Goal: Information Seeking & Learning: Learn about a topic

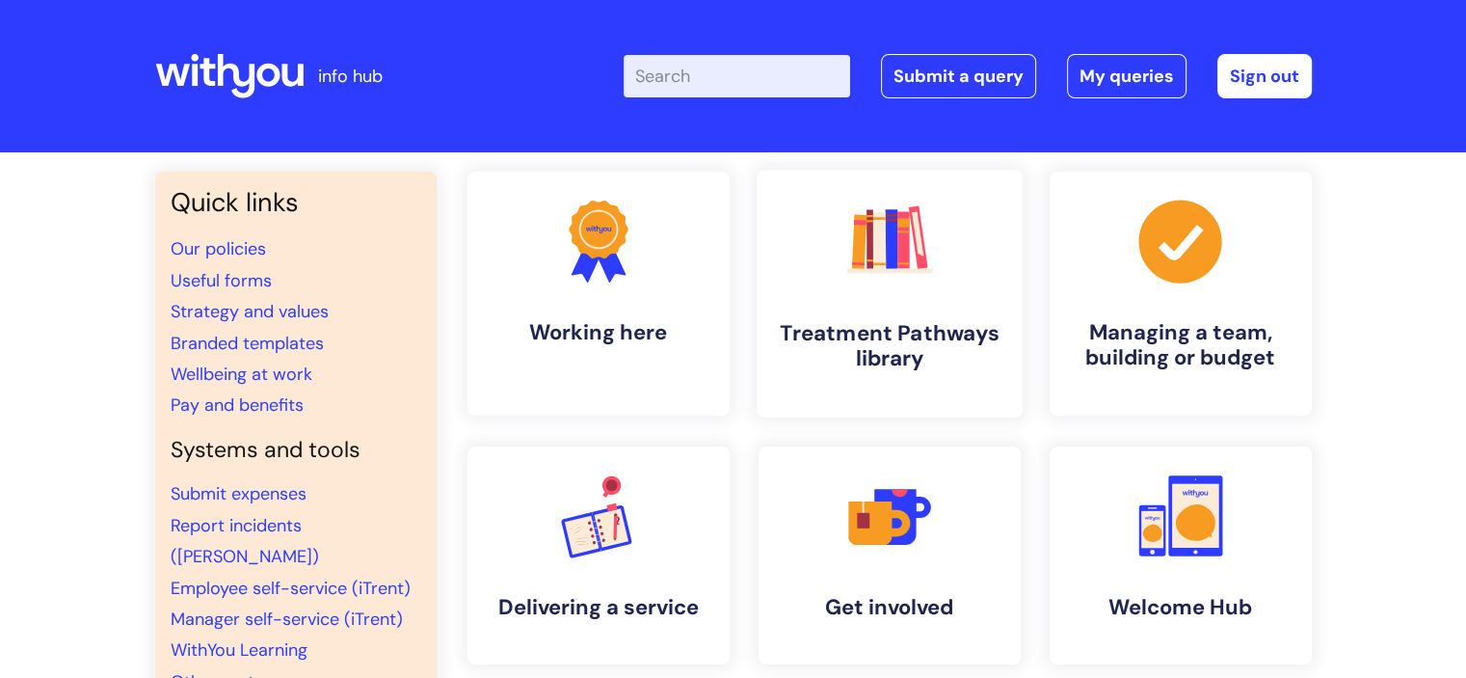
click at [981, 313] on link ".cls-1{fill:#f89b22;}.cls-1,.cls-2,.cls-3,.cls-4,.cls-5,.cls-6,.cls-7{stroke-wi…" at bounding box center [889, 294] width 266 height 248
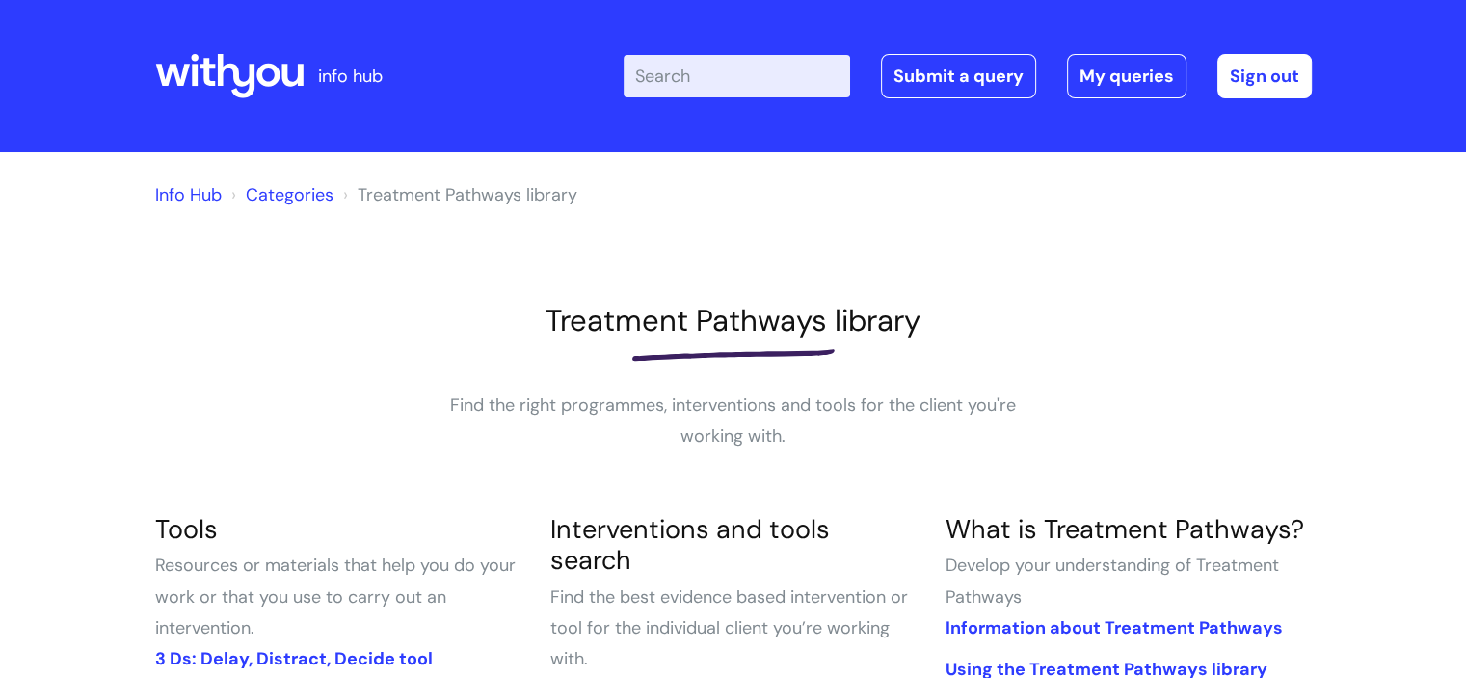
click at [680, 68] on input "Enter your search term here..." at bounding box center [737, 76] width 226 height 42
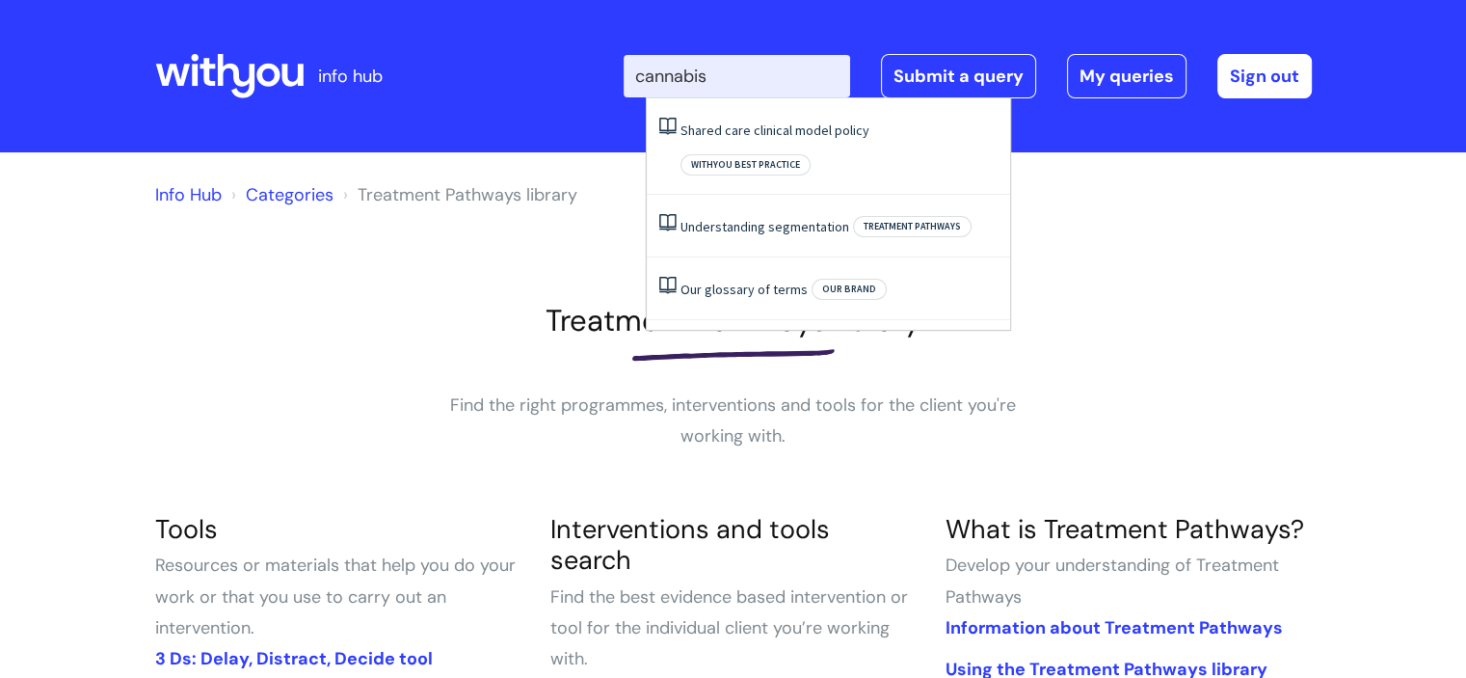
type input "cannabis"
click button "Search" at bounding box center [0, 0] width 0 height 0
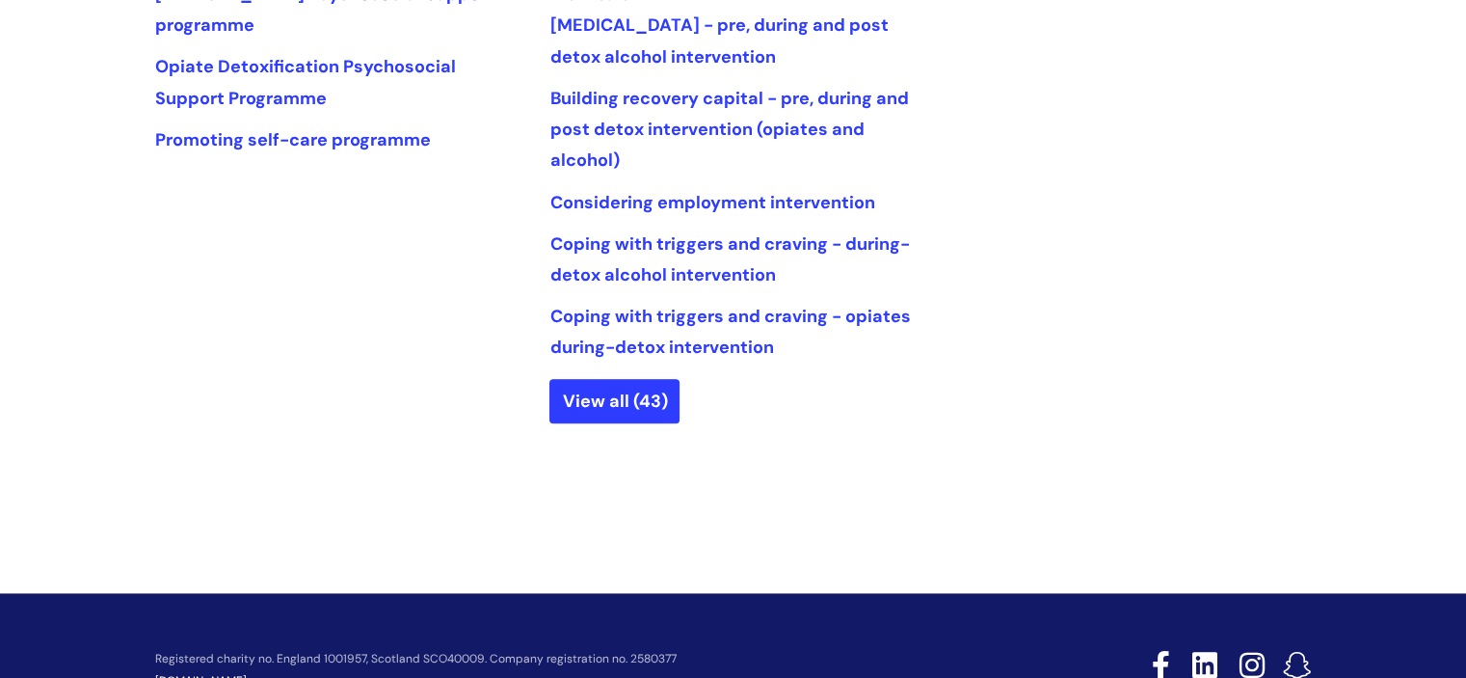
scroll to position [1086, 0]
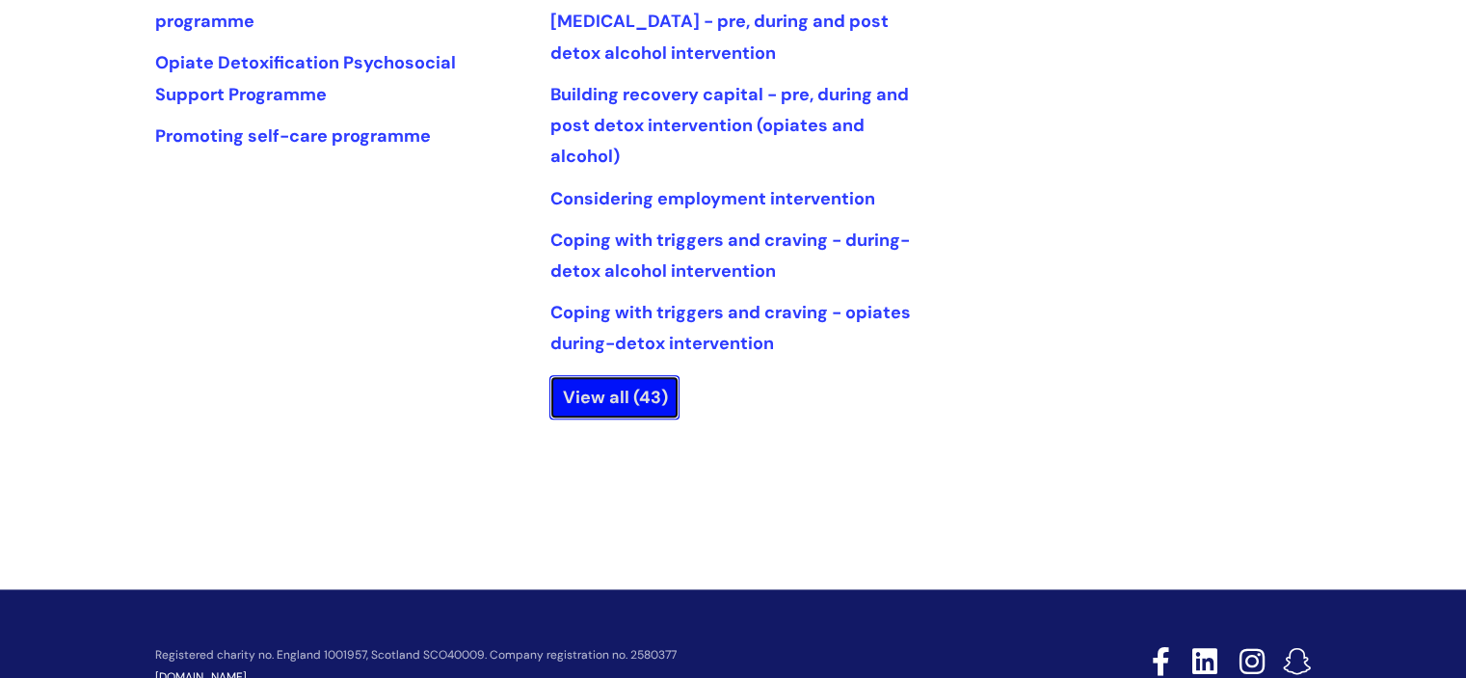
click at [655, 396] on link "View all (43)" at bounding box center [614, 397] width 130 height 44
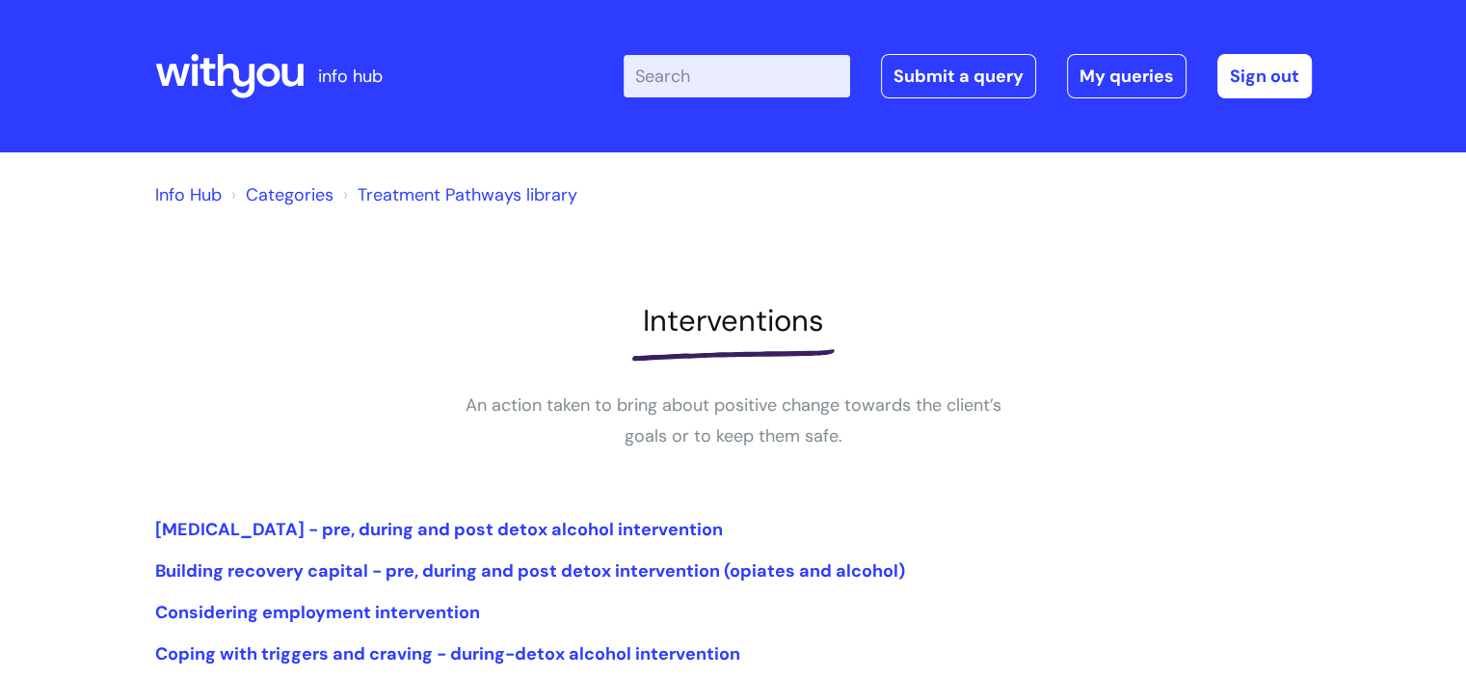
click at [705, 68] on input "Enter your search term here..." at bounding box center [737, 76] width 226 height 42
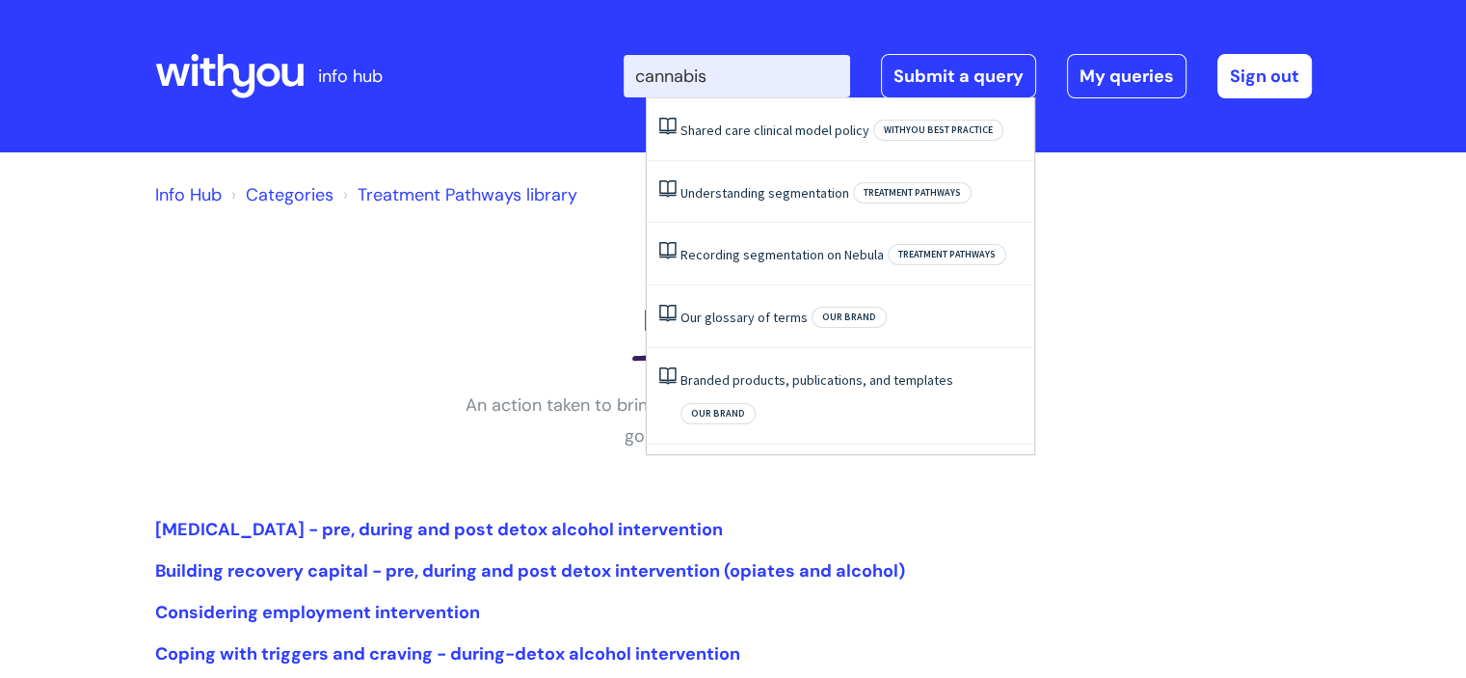
type input "cannabis"
click button "Search" at bounding box center [0, 0] width 0 height 0
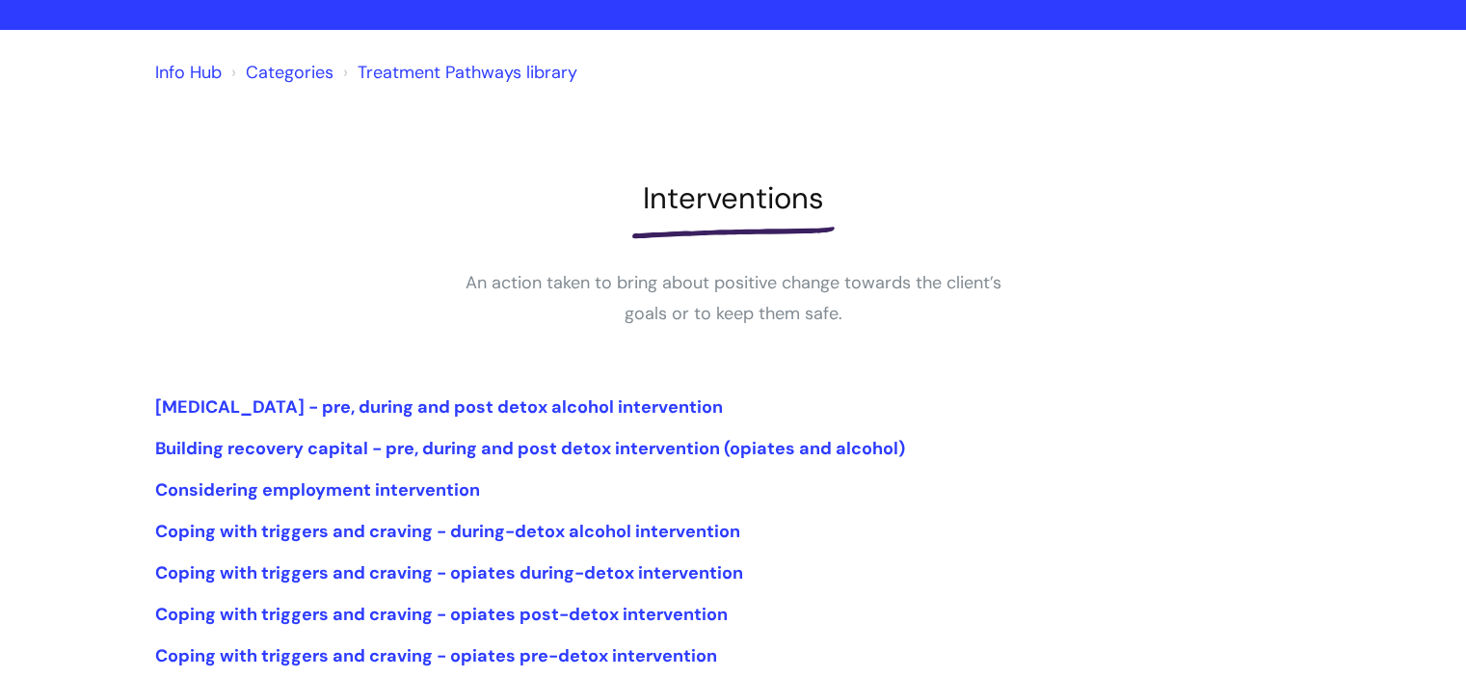
scroll to position [482, 0]
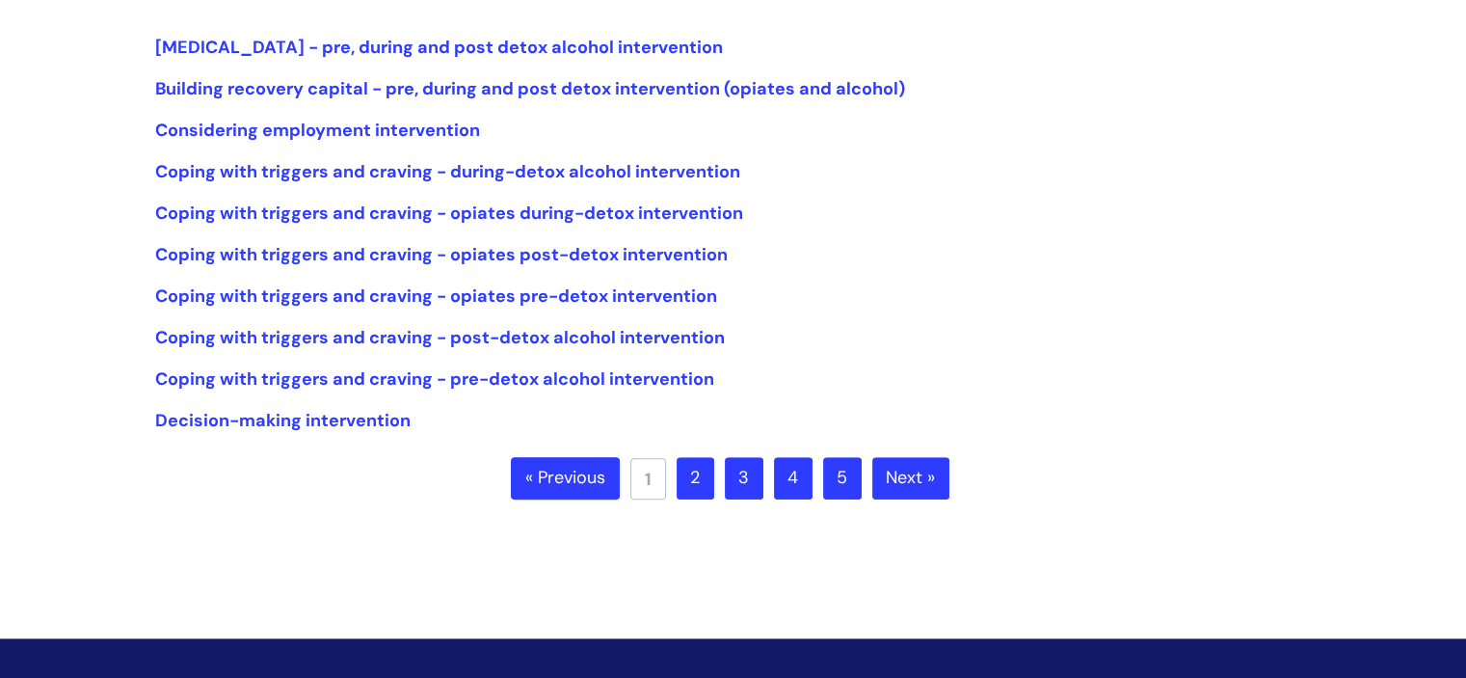
click at [912, 480] on link "Next »" at bounding box center [910, 478] width 77 height 42
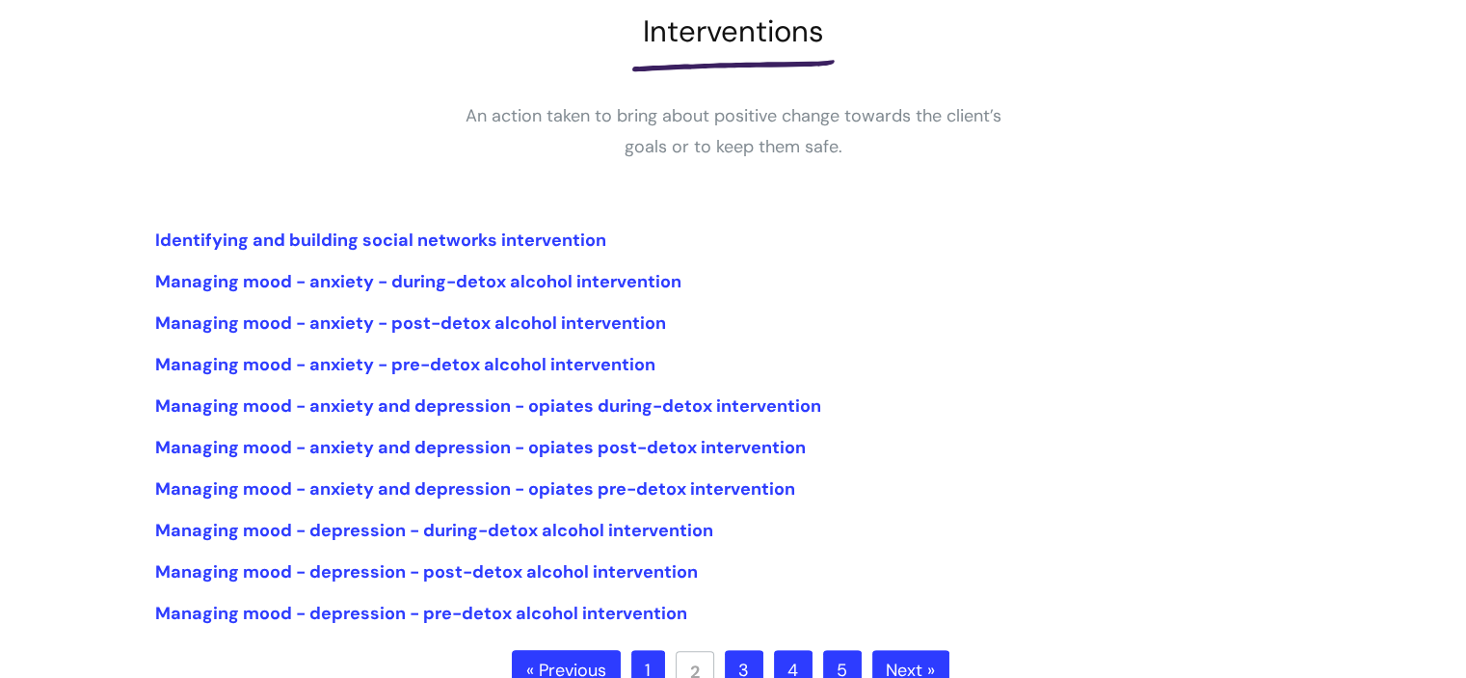
scroll to position [482, 0]
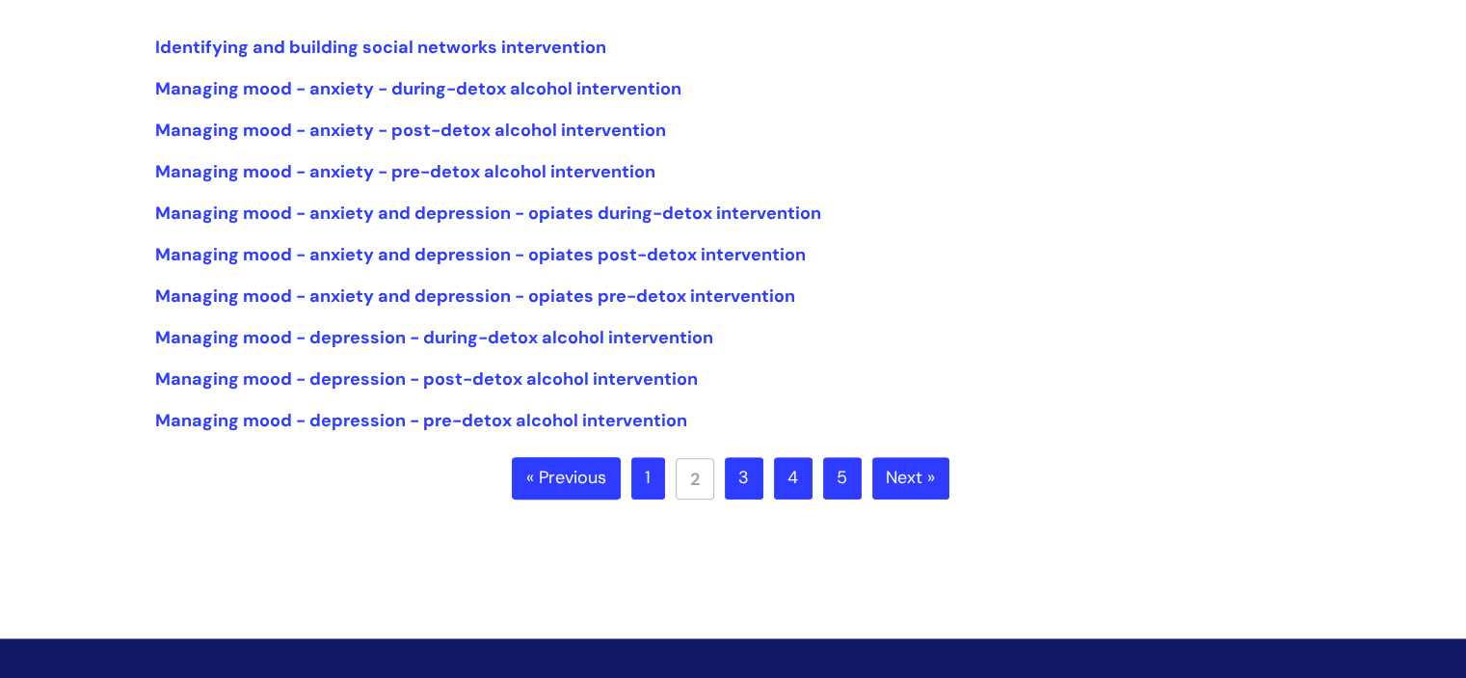
click at [912, 479] on link "Next »" at bounding box center [910, 478] width 77 height 42
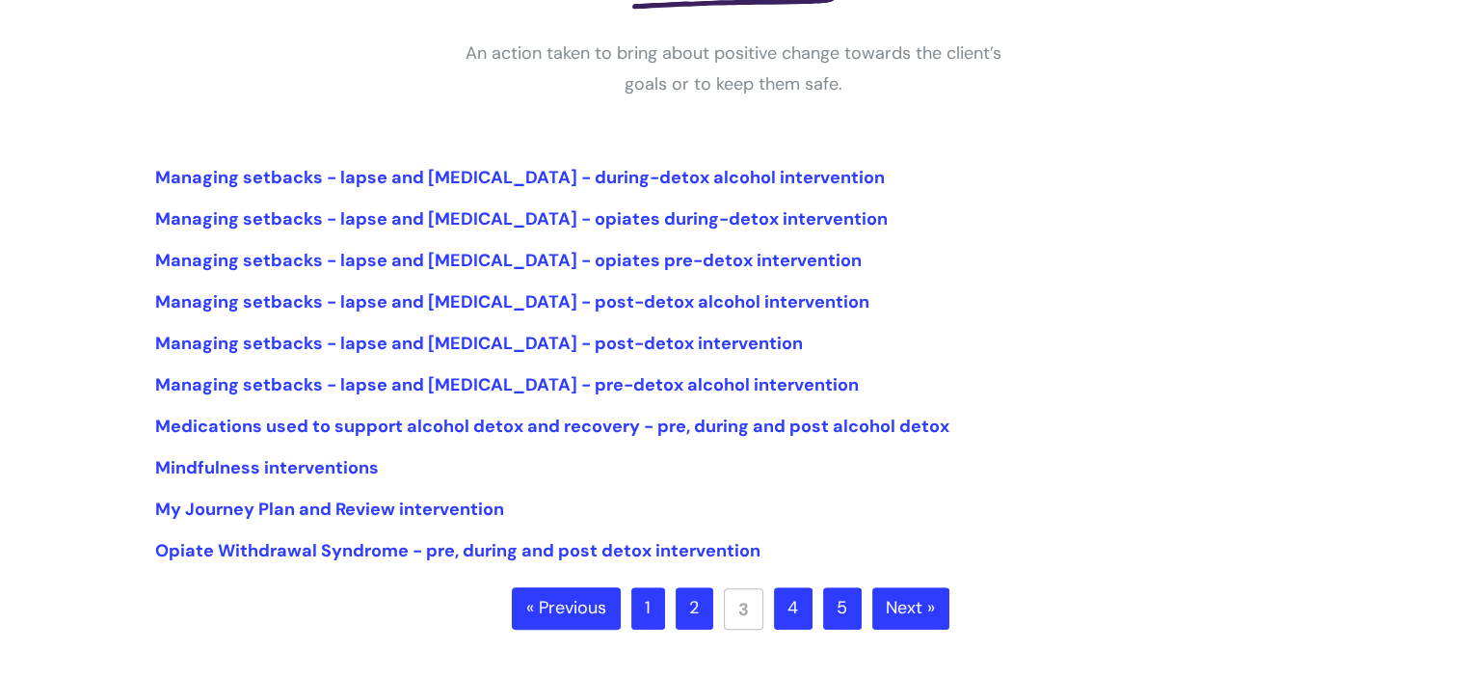
scroll to position [386, 0]
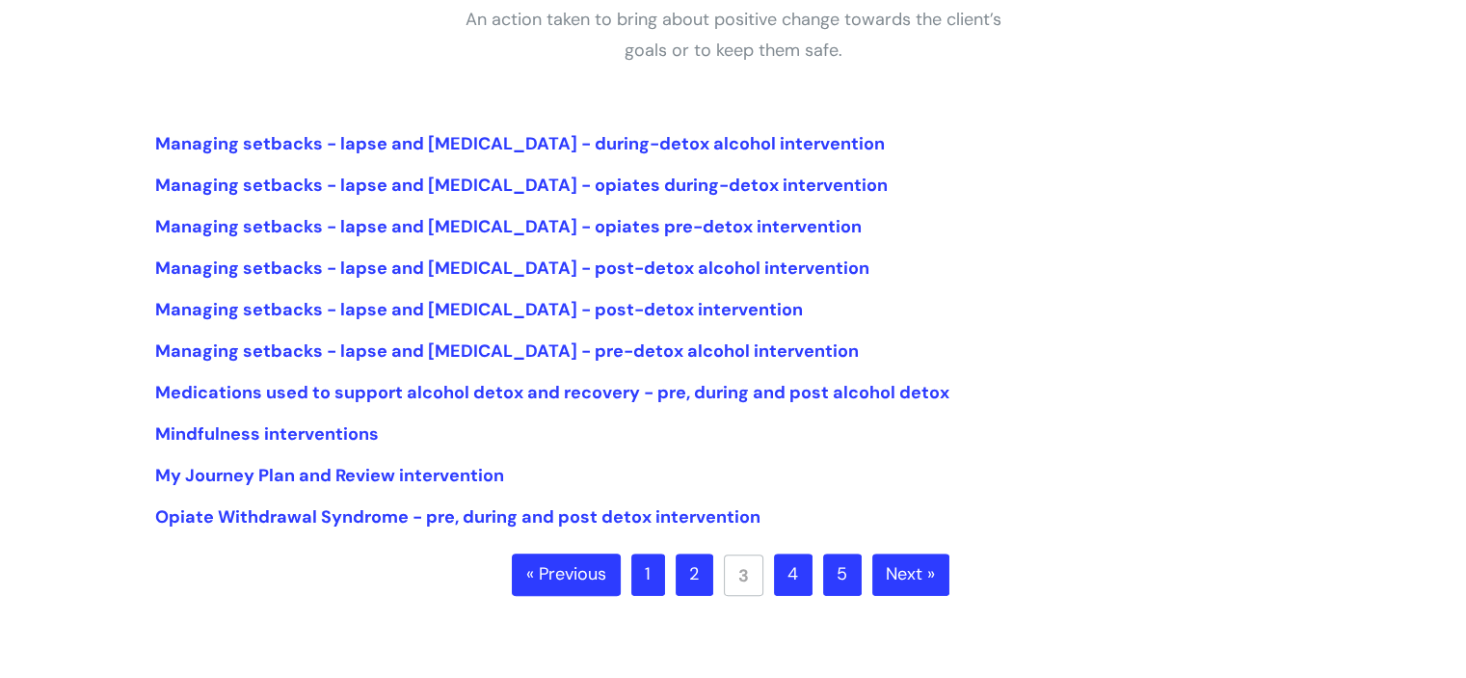
click at [902, 572] on link "Next »" at bounding box center [910, 574] width 77 height 42
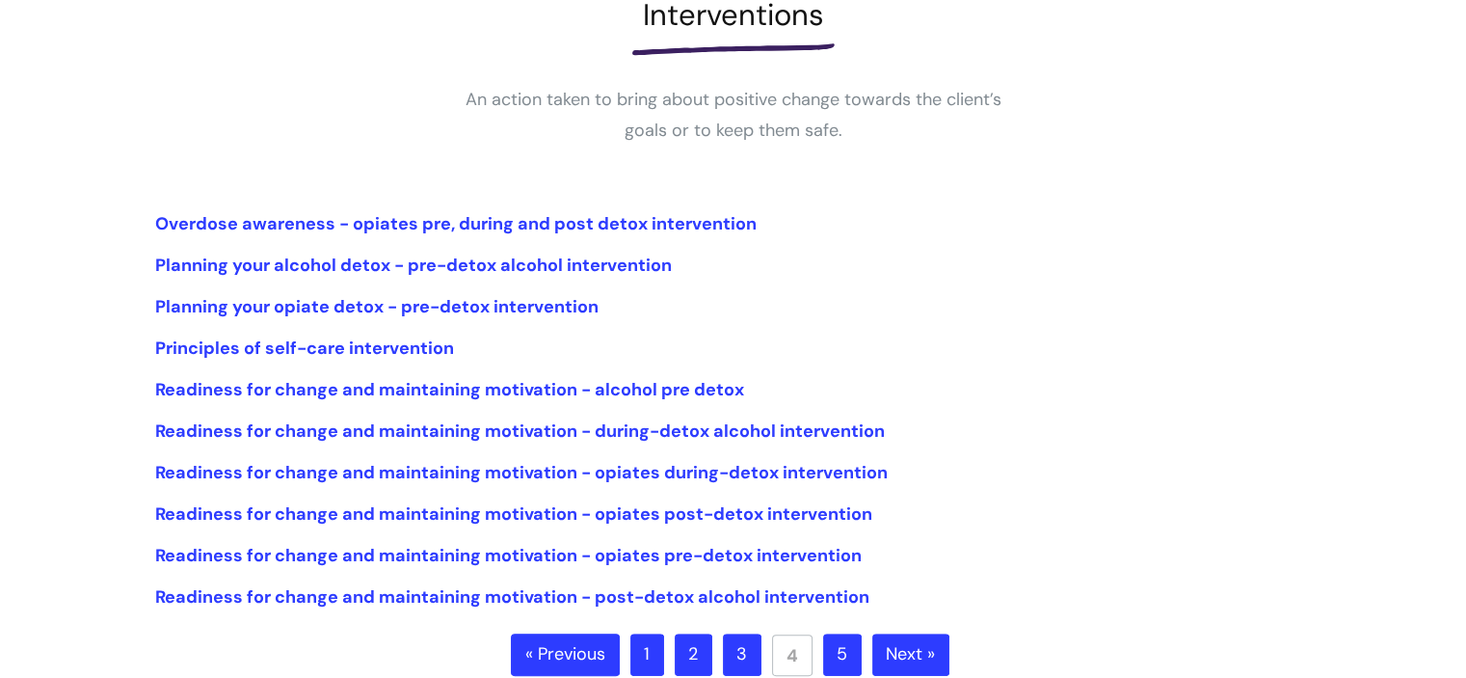
scroll to position [482, 0]
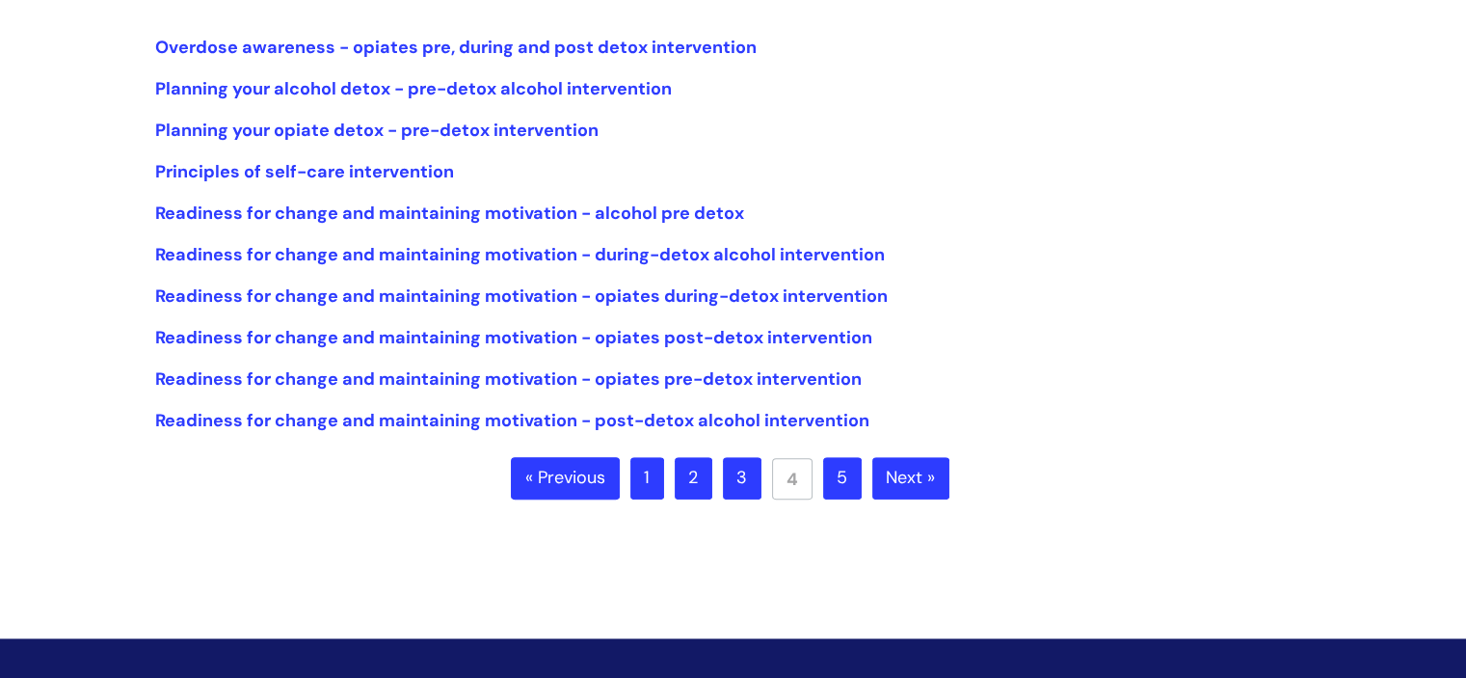
click at [918, 477] on link "Next »" at bounding box center [910, 478] width 77 height 42
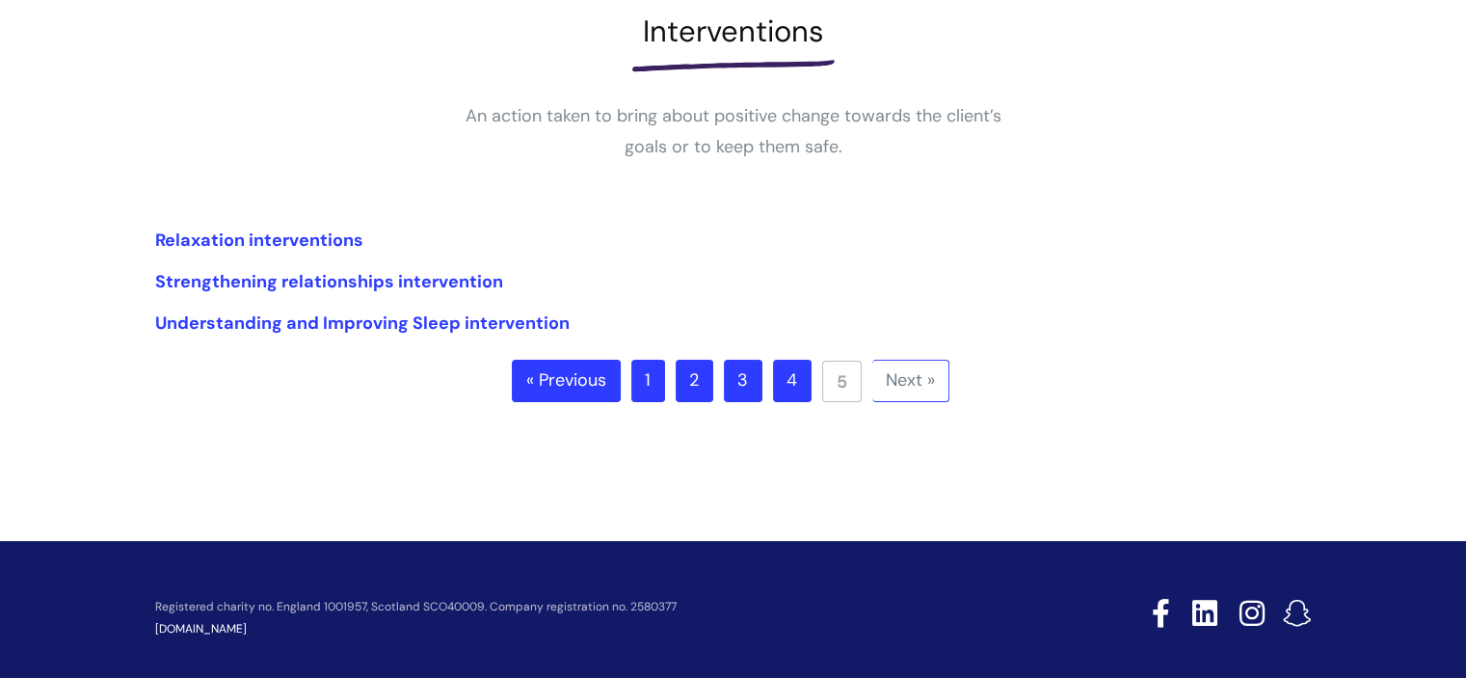
scroll to position [193, 0]
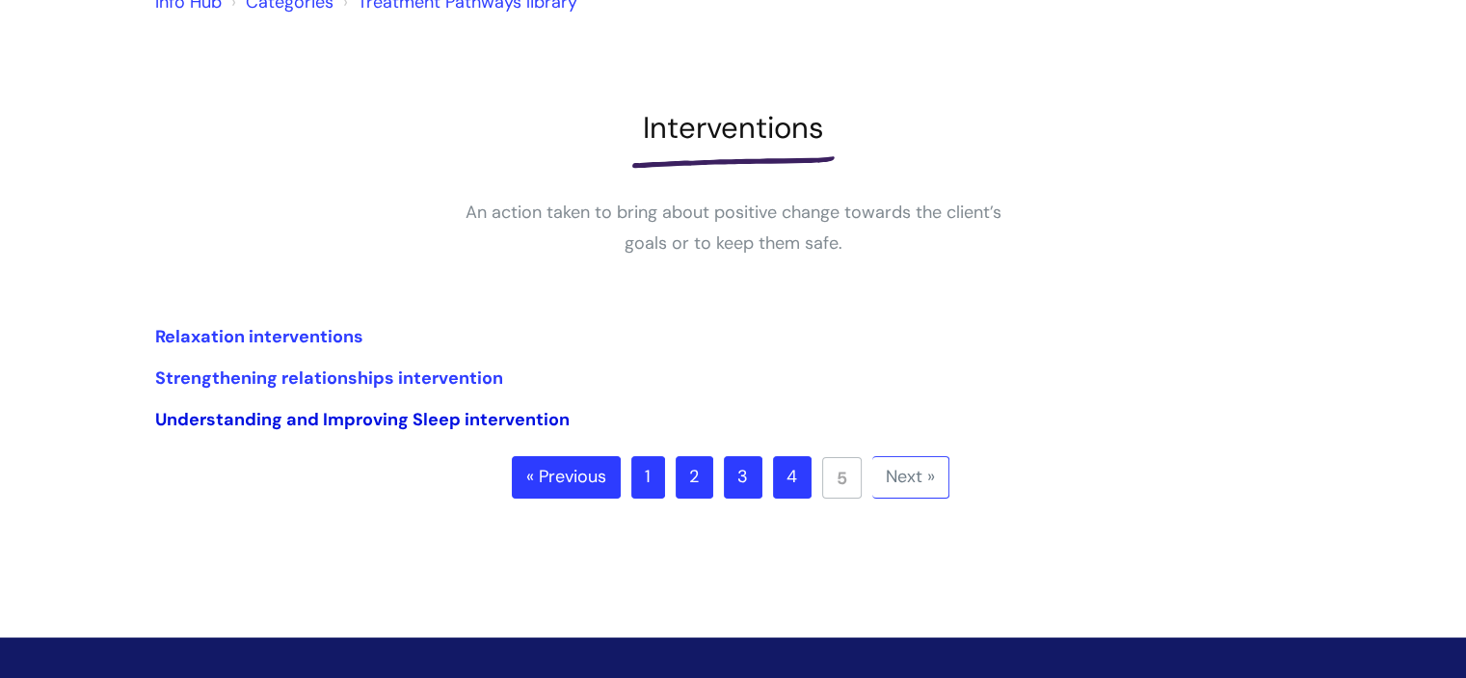
click at [391, 415] on link "Understanding and Improving Sleep intervention" at bounding box center [362, 419] width 414 height 23
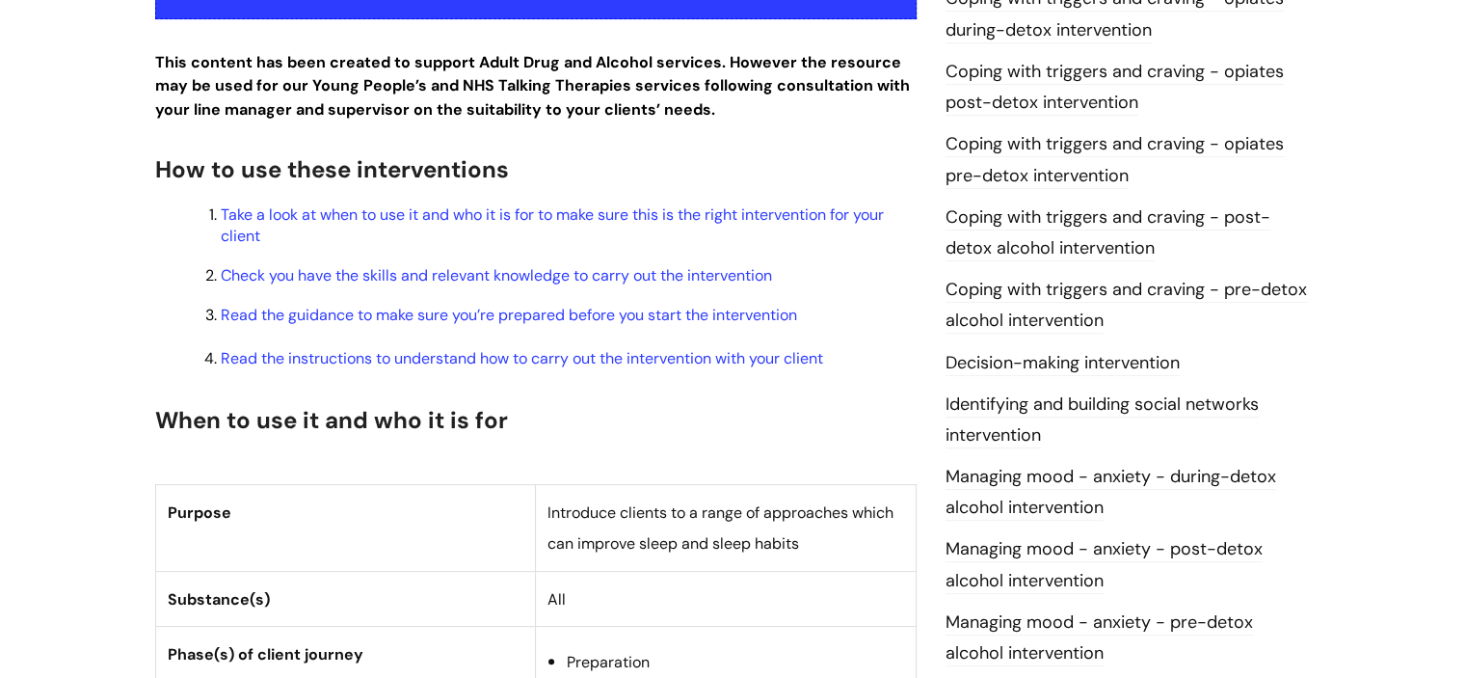
scroll to position [482, 0]
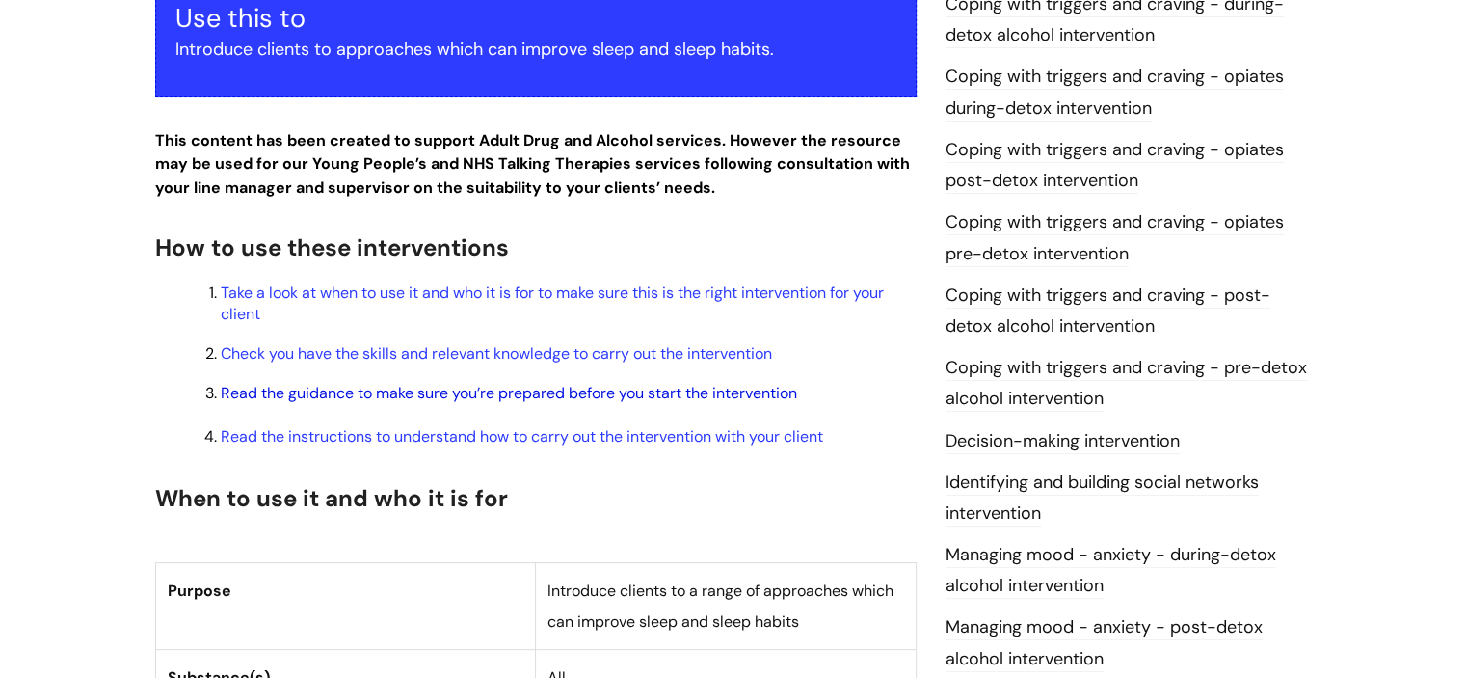
click at [419, 396] on link "Read the guidance to make sure you’re prepared before you start the intervention" at bounding box center [509, 393] width 576 height 20
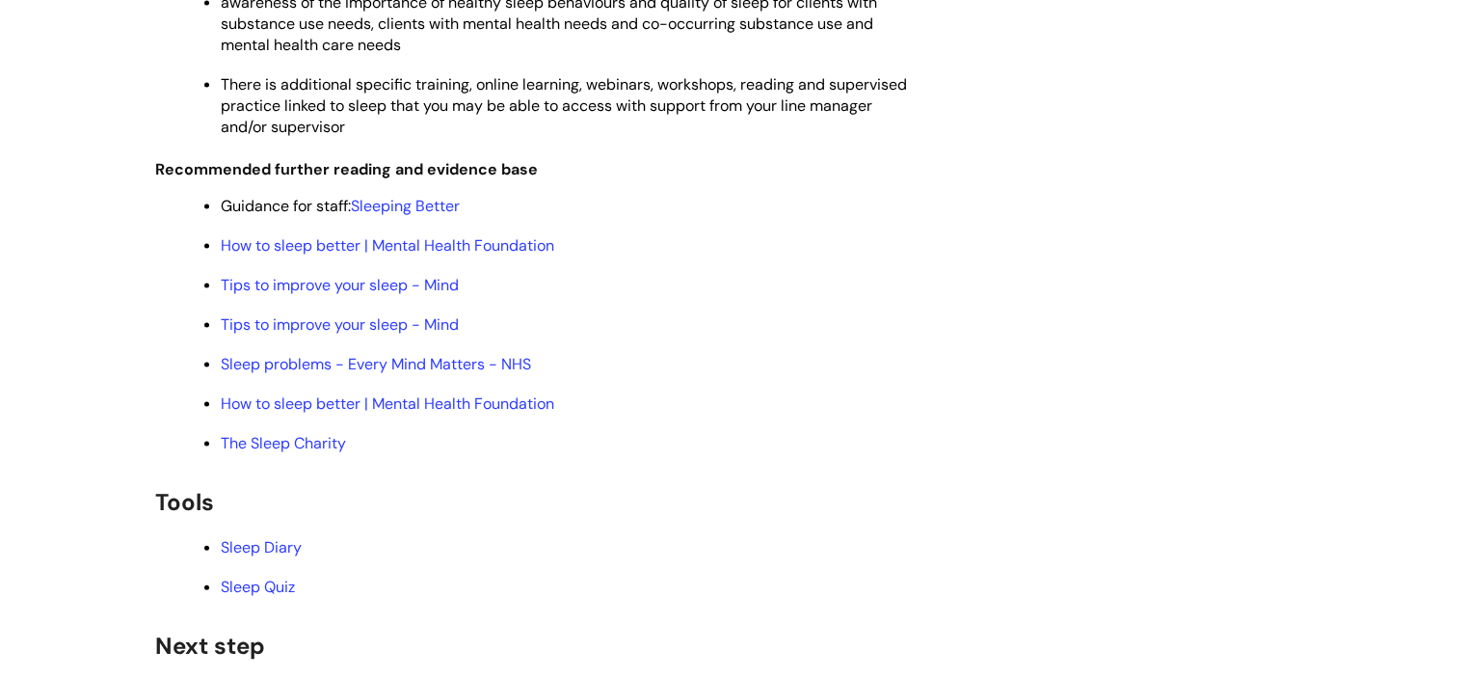
scroll to position [4099, 0]
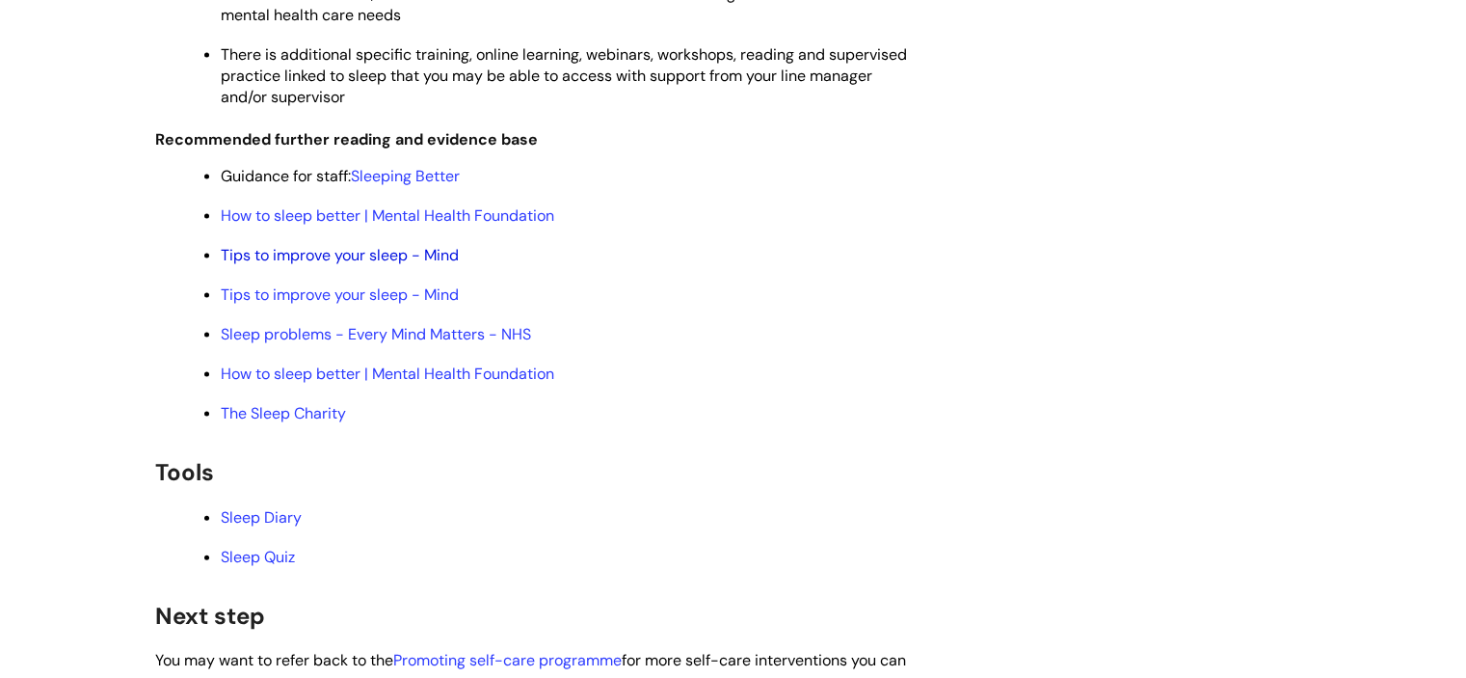
click at [300, 259] on link "Tips to improve your sleep - Mind" at bounding box center [340, 255] width 238 height 20
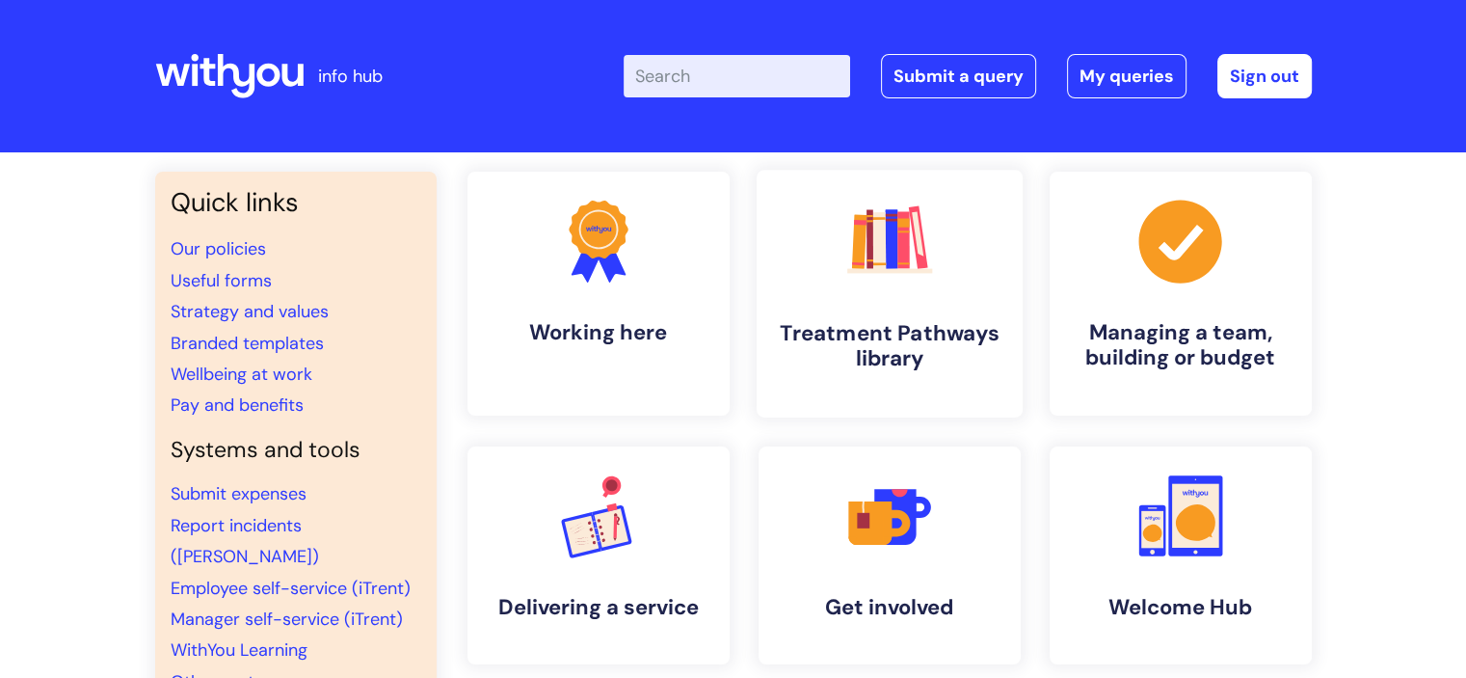
click at [843, 299] on link ".cls-1{fill:#f89b22;}.cls-1,.cls-2,.cls-3,.cls-4,.cls-5,.cls-6,.cls-7{stroke-wi…" at bounding box center [889, 294] width 266 height 248
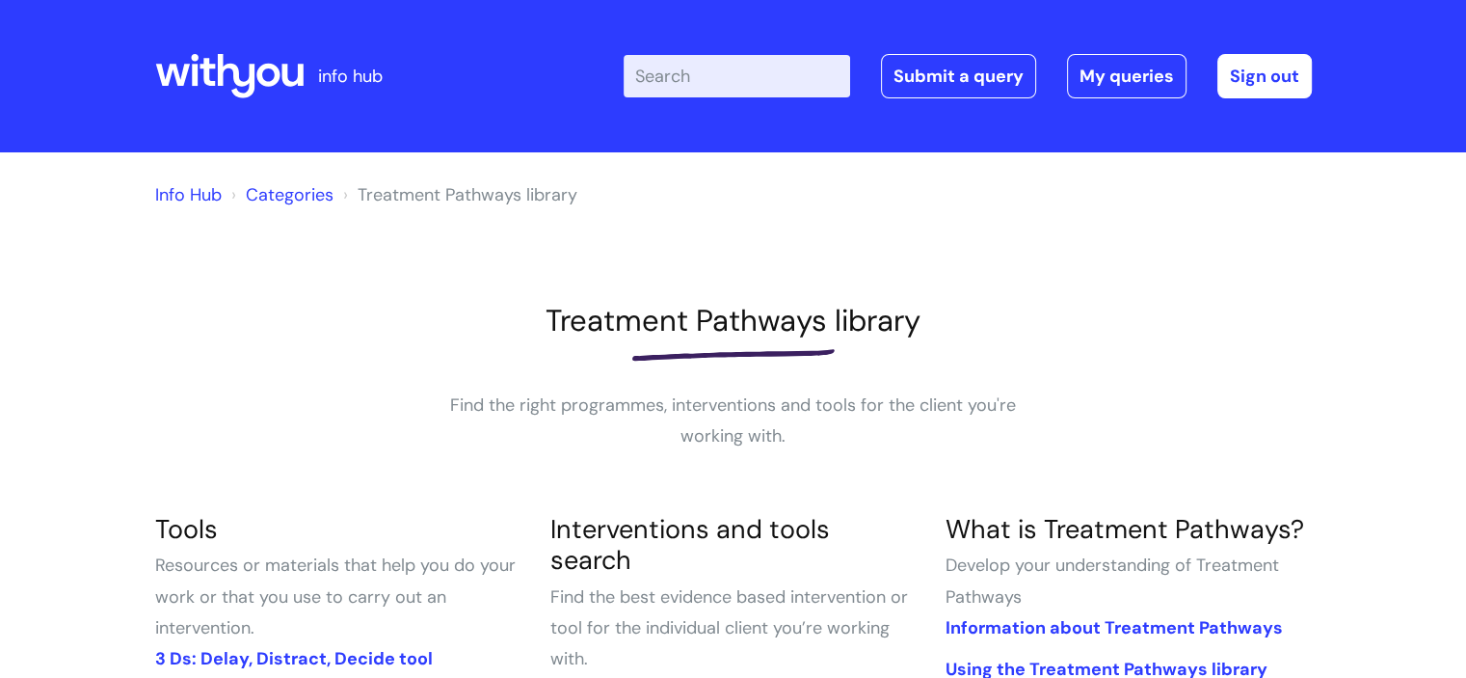
click at [671, 84] on input "Enter your search term here..." at bounding box center [737, 76] width 226 height 42
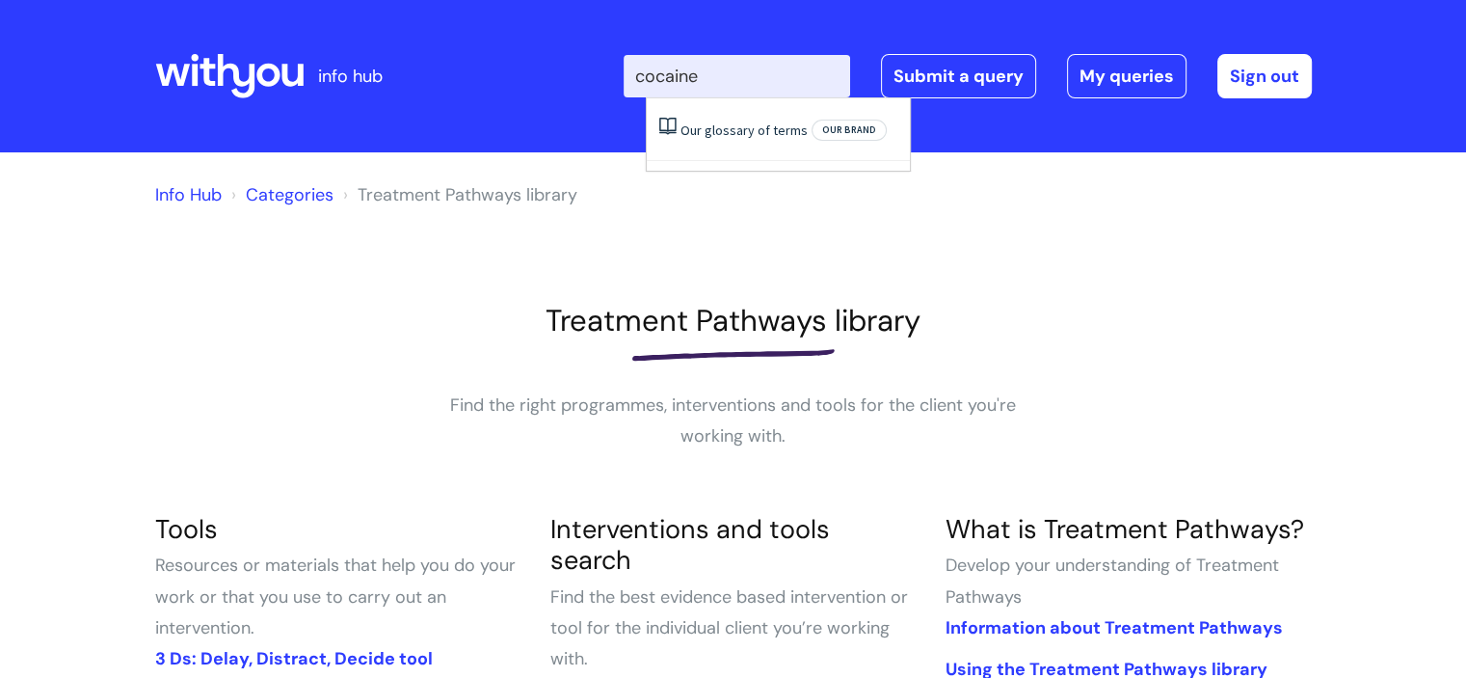
type input "cocaine"
click button "Search" at bounding box center [0, 0] width 0 height 0
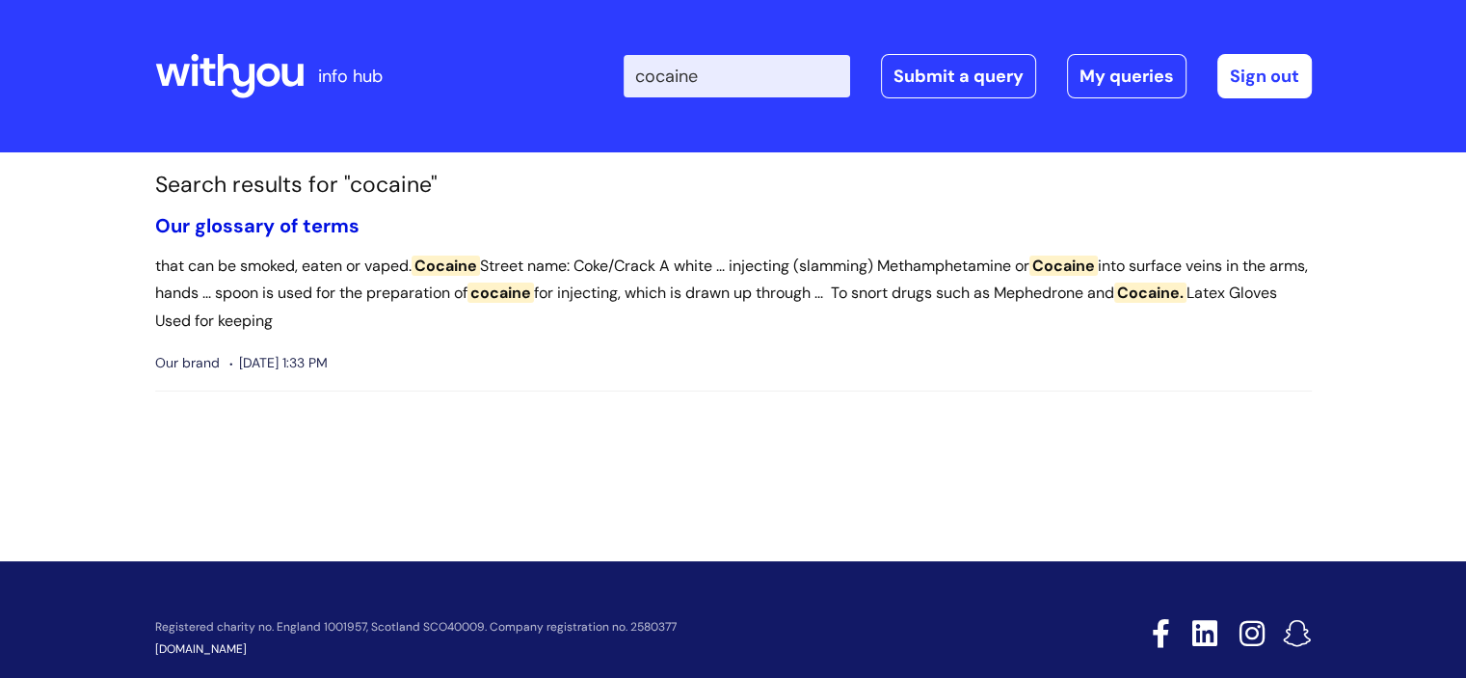
click at [244, 230] on link "Our glossary of terms" at bounding box center [257, 225] width 204 height 25
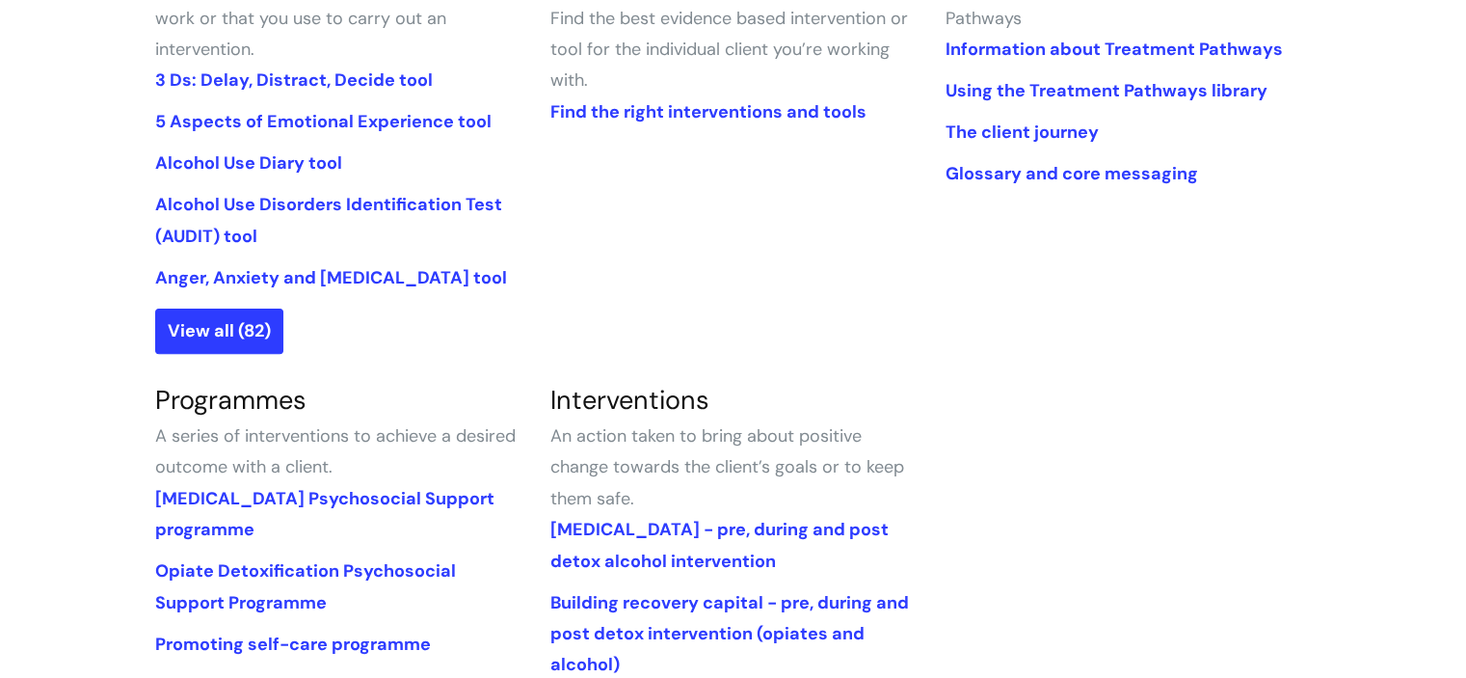
scroll to position [193, 0]
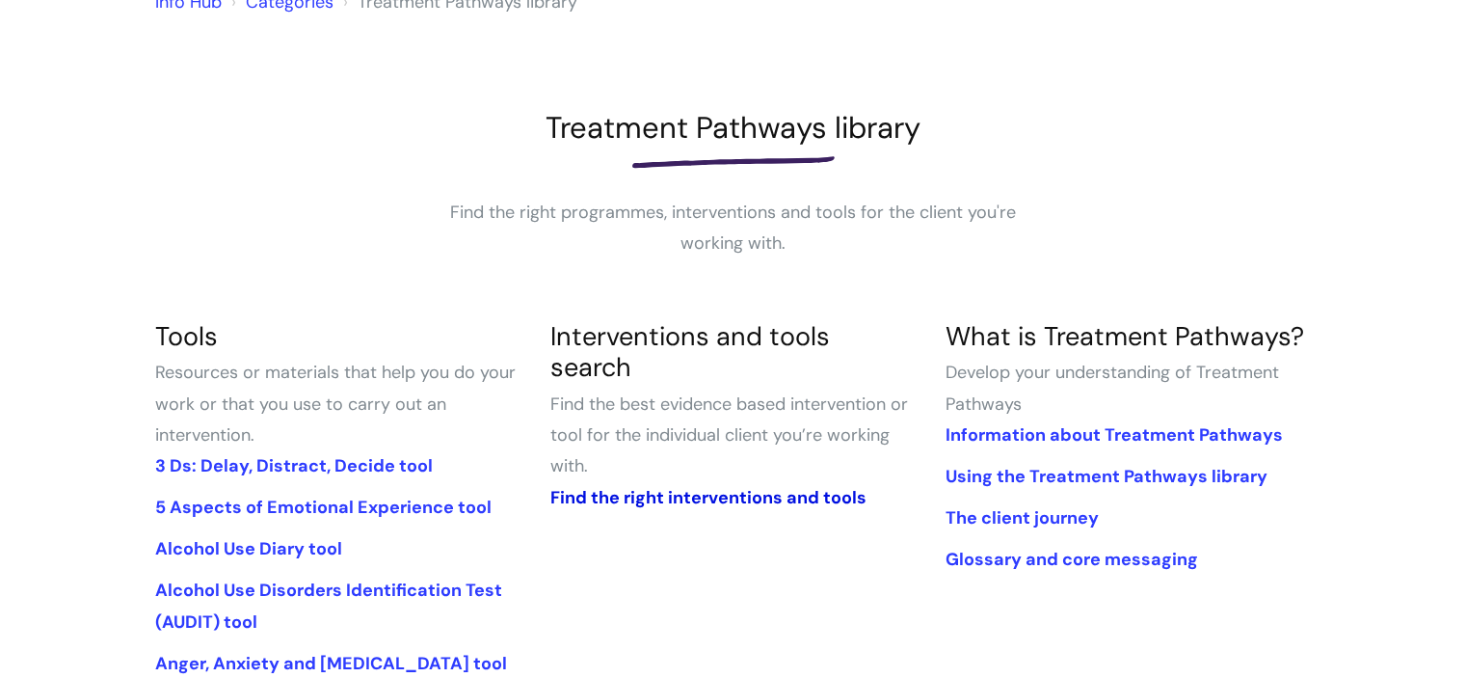
click at [752, 486] on link "Find the right interventions and tools" at bounding box center [707, 497] width 316 height 23
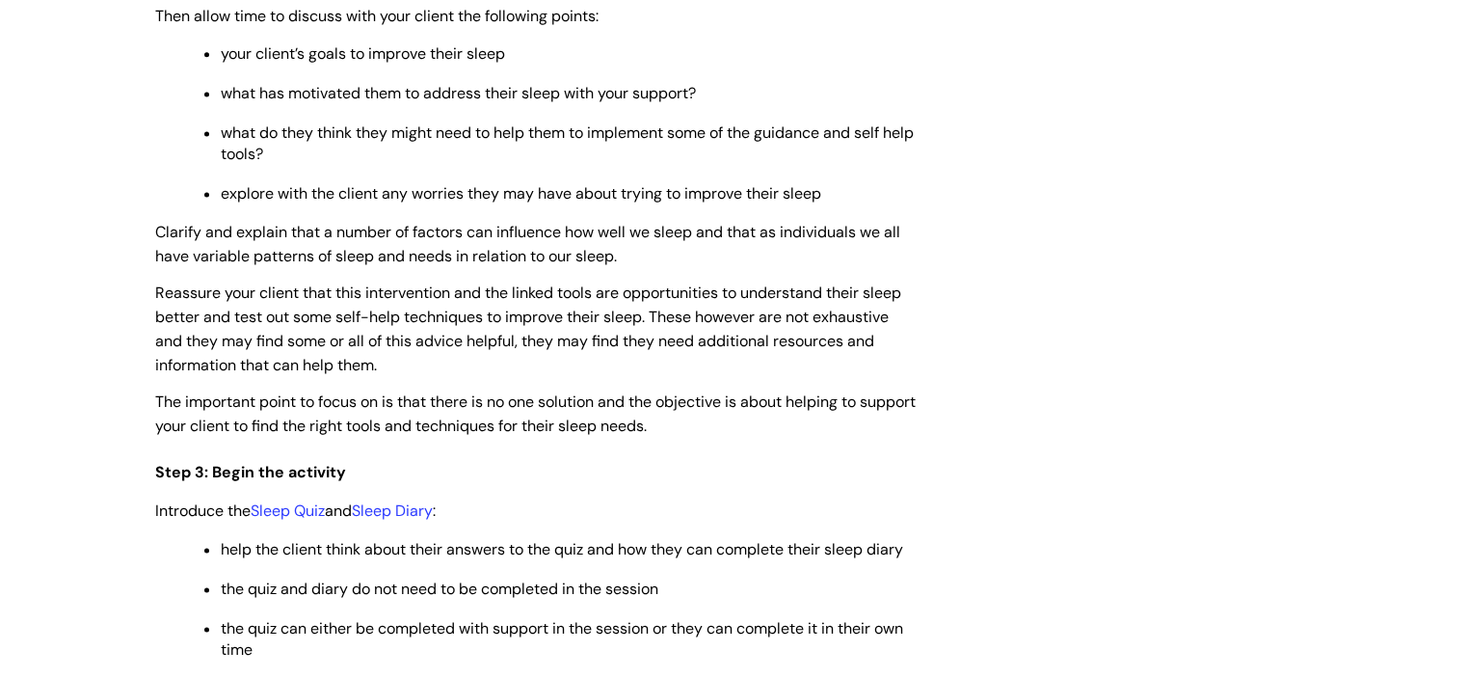
scroll to position [2891, 0]
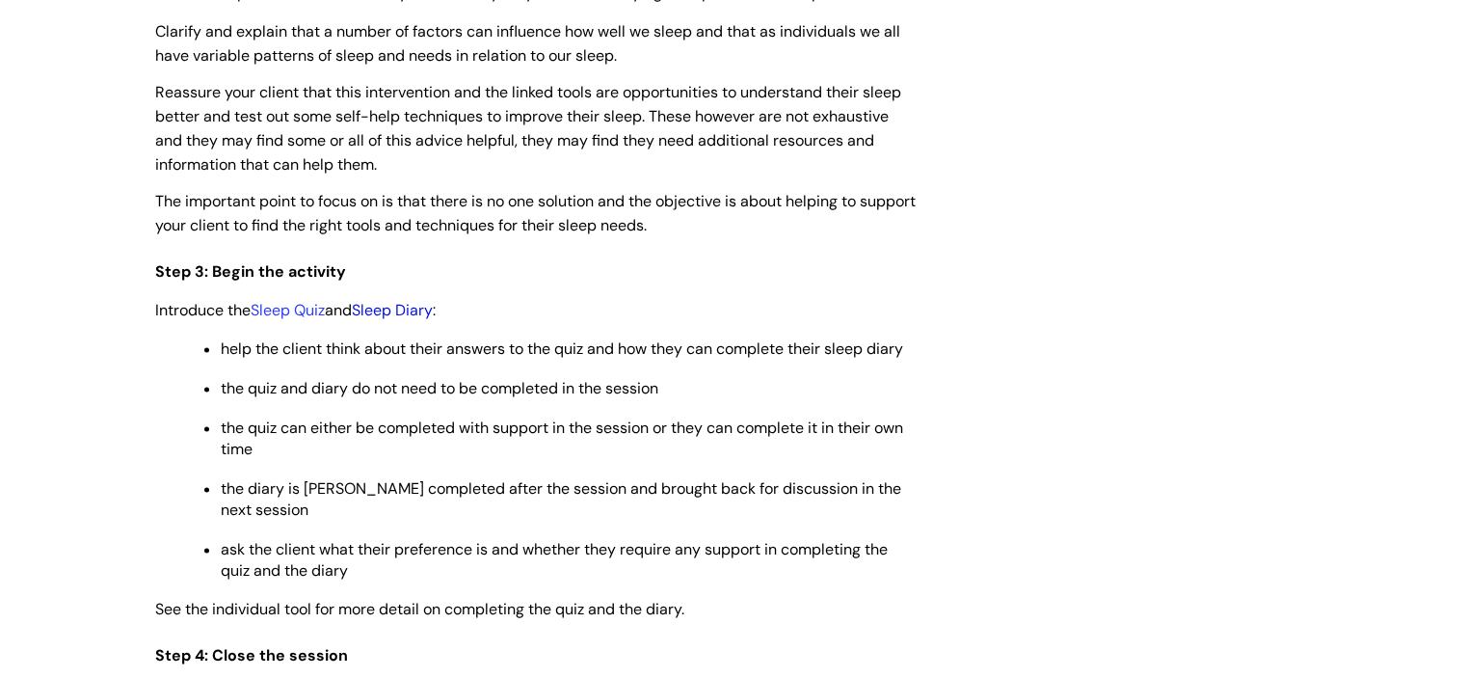
click at [412, 318] on link "Sleep Diary" at bounding box center [392, 310] width 81 height 20
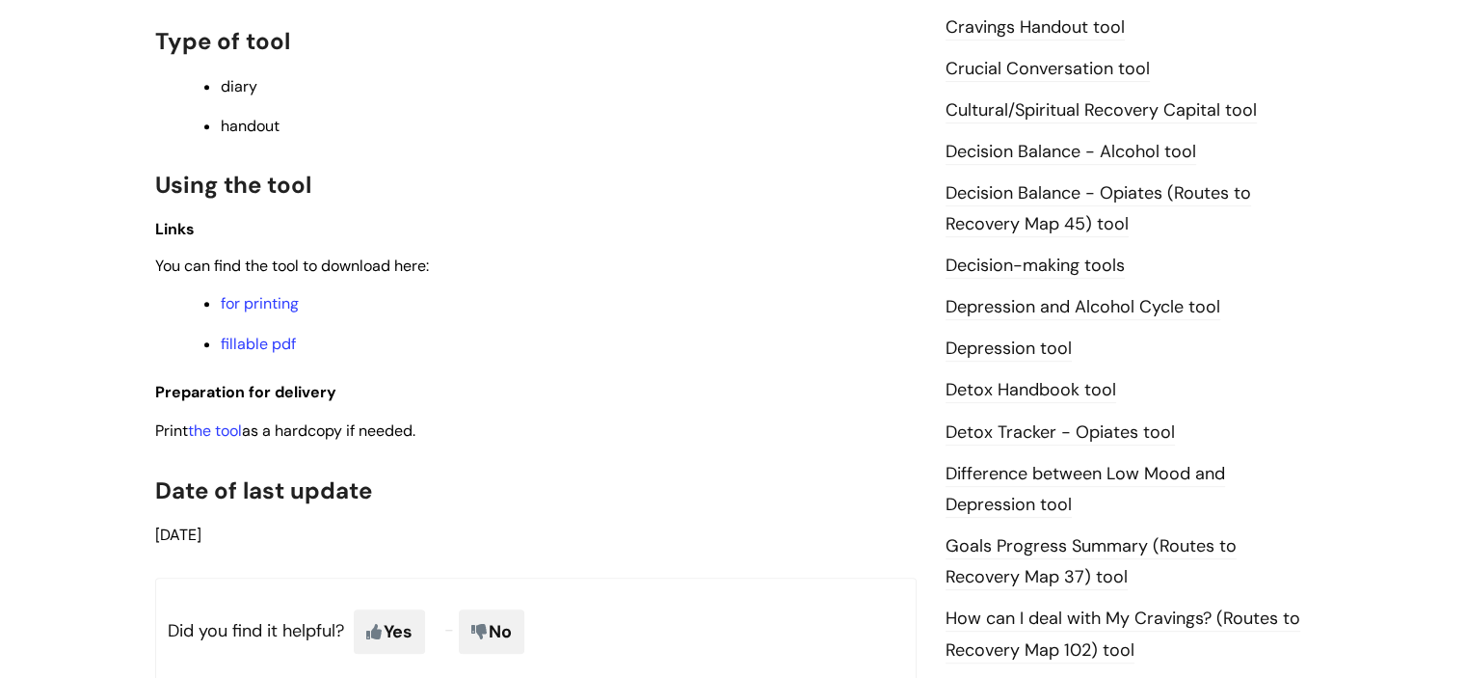
scroll to position [867, 0]
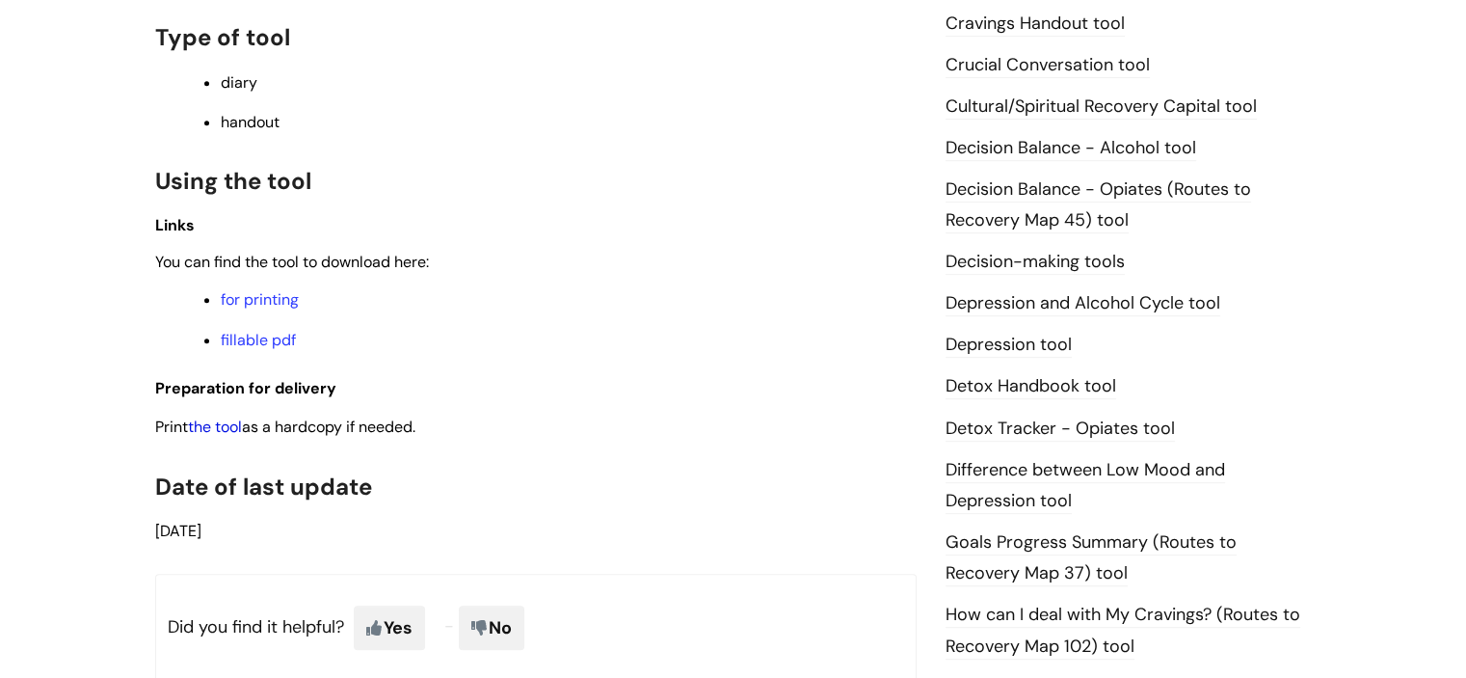
click at [211, 429] on link "the tool" at bounding box center [215, 426] width 54 height 20
